Goal: Task Accomplishment & Management: Manage account settings

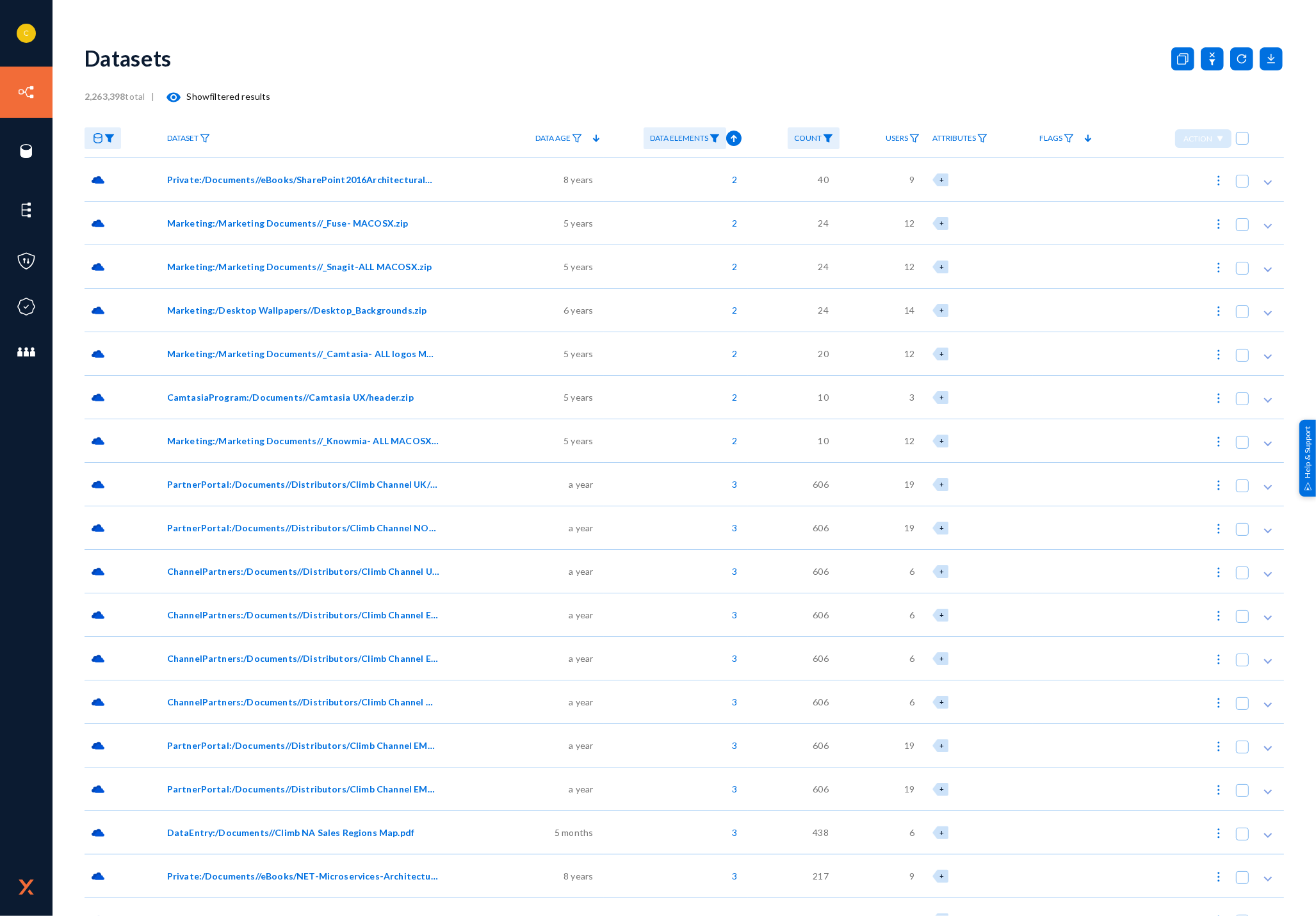
click at [428, 86] on div "2,263,398 total | visibility Show filtered results" at bounding box center [683, 97] width 1199 height 25
drag, startPoint x: 49, startPoint y: 138, endPoint x: 379, endPoint y: 6, distance: 355.4
click at [49, 138] on link "Sources" at bounding box center [62, 135] width 35 height 15
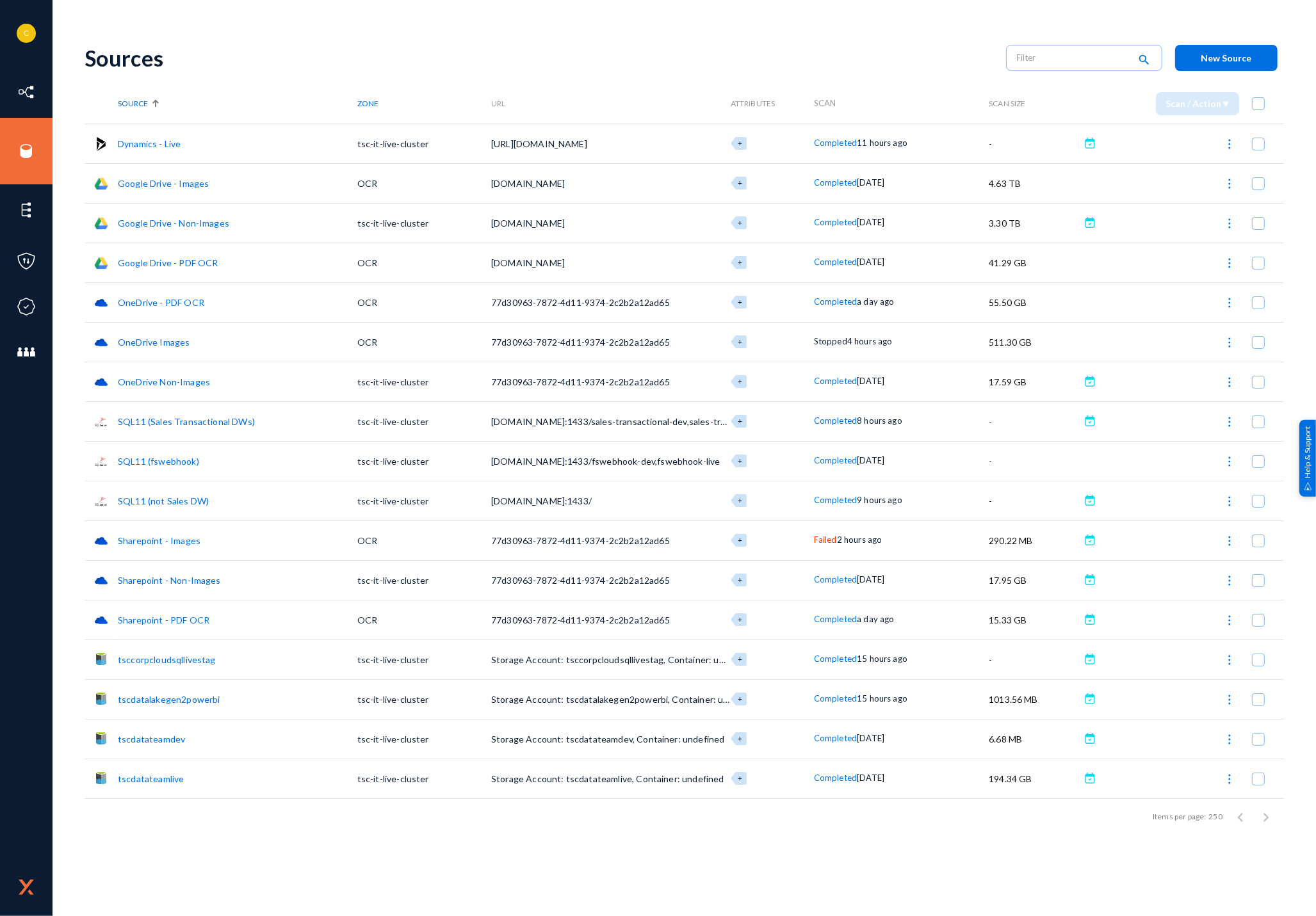
click at [813, 538] on div "+" at bounding box center [773, 540] width 83 height 13
click at [818, 540] on span "Failed" at bounding box center [825, 540] width 23 height 10
click at [934, 563] on div at bounding box center [658, 458] width 1316 height 916
click at [1224, 540] on img at bounding box center [1230, 541] width 13 height 13
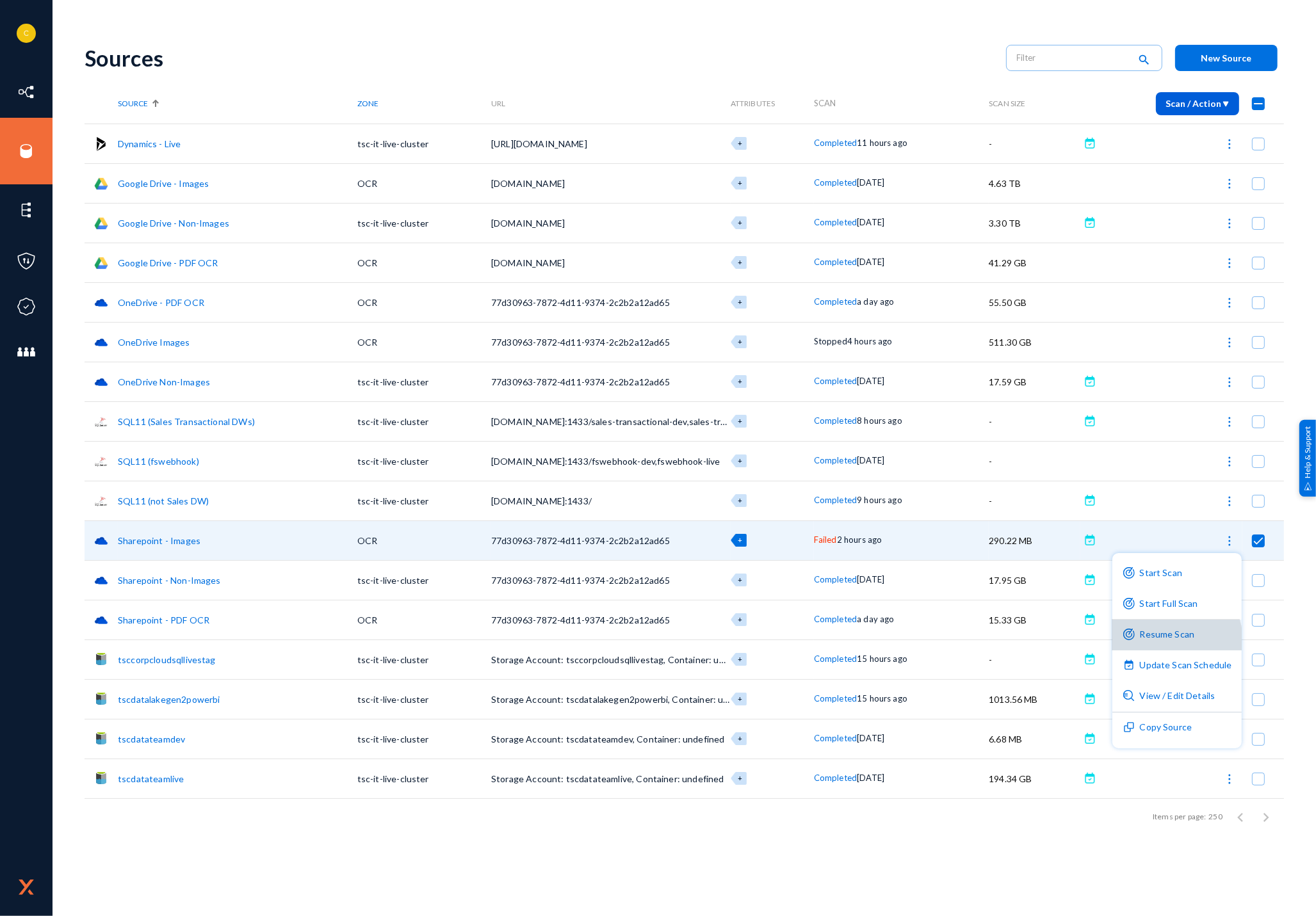
click at [1163, 642] on button "Resume Scan" at bounding box center [1177, 634] width 130 height 30
checkbox input "false"
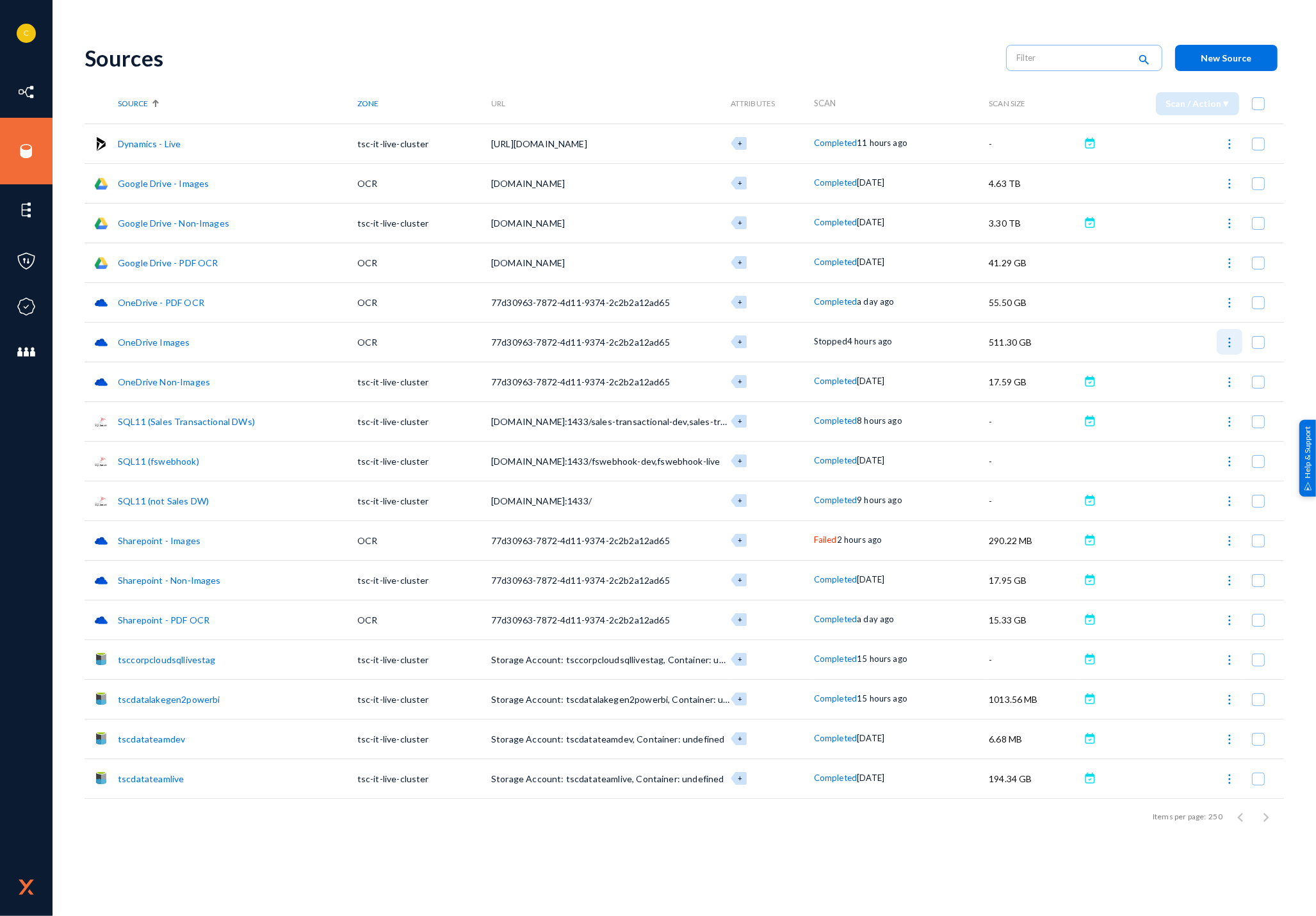
click at [1227, 337] on img at bounding box center [1230, 342] width 13 height 13
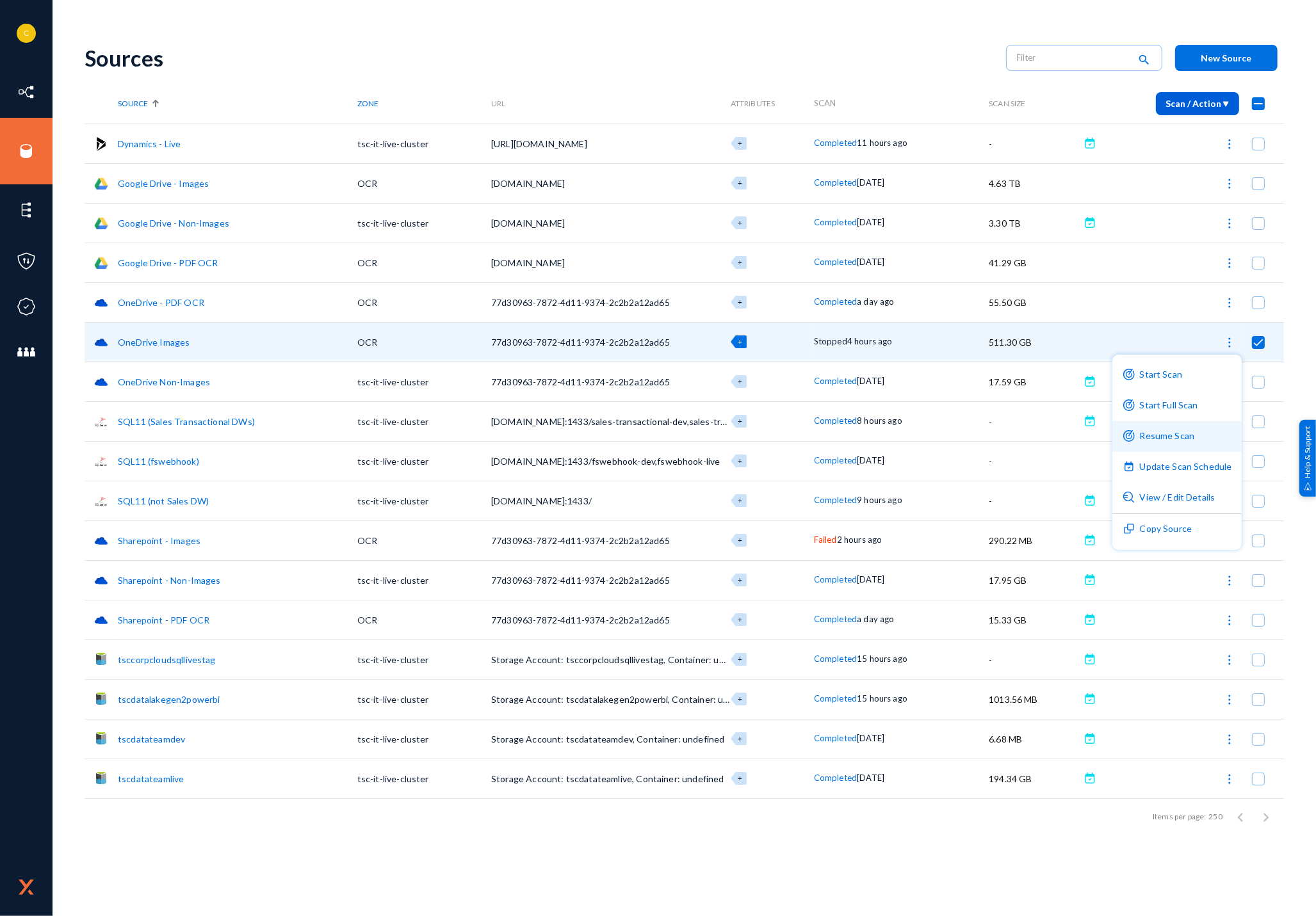
click at [1156, 437] on button "Resume Scan" at bounding box center [1177, 436] width 130 height 30
checkbox input "false"
